Goal: Task Accomplishment & Management: Use online tool/utility

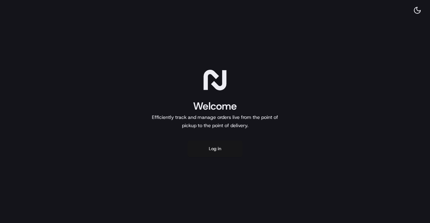
click at [207, 147] on button "Log in" at bounding box center [215, 148] width 55 height 16
